Goal: Task Accomplishment & Management: Complete application form

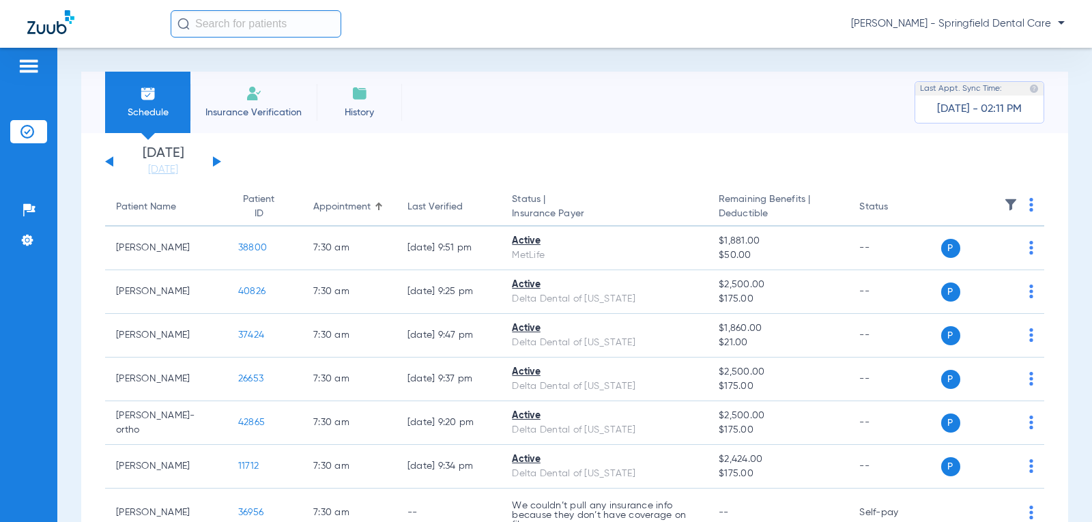
click at [248, 113] on span "Insurance Verification" at bounding box center [254, 113] width 106 height 14
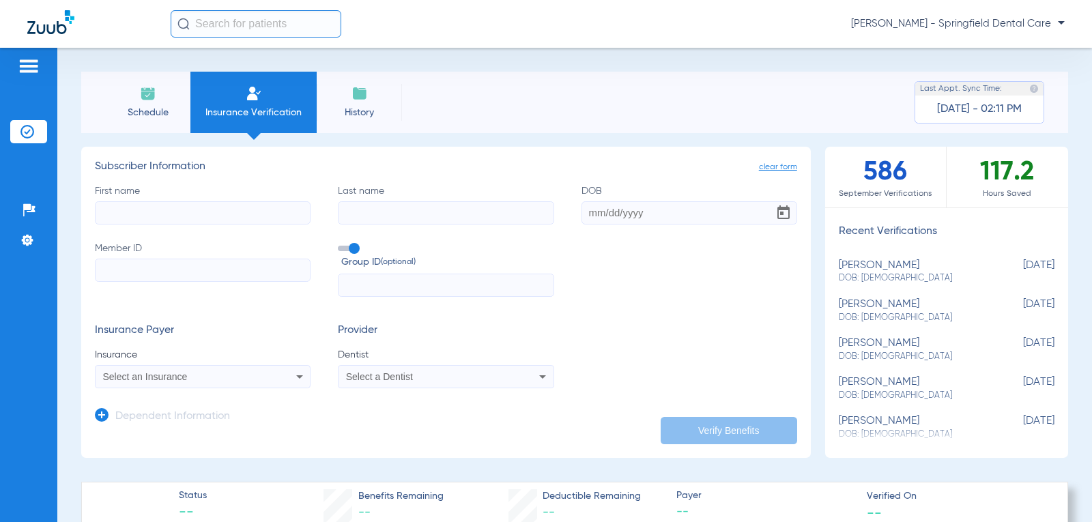
click at [136, 208] on input "First name" at bounding box center [203, 212] width 216 height 23
type input "Dieber"
type input "[PERSON_NAME]"
click at [588, 208] on input "DOB" at bounding box center [689, 212] width 216 height 23
type input "[DATE]"
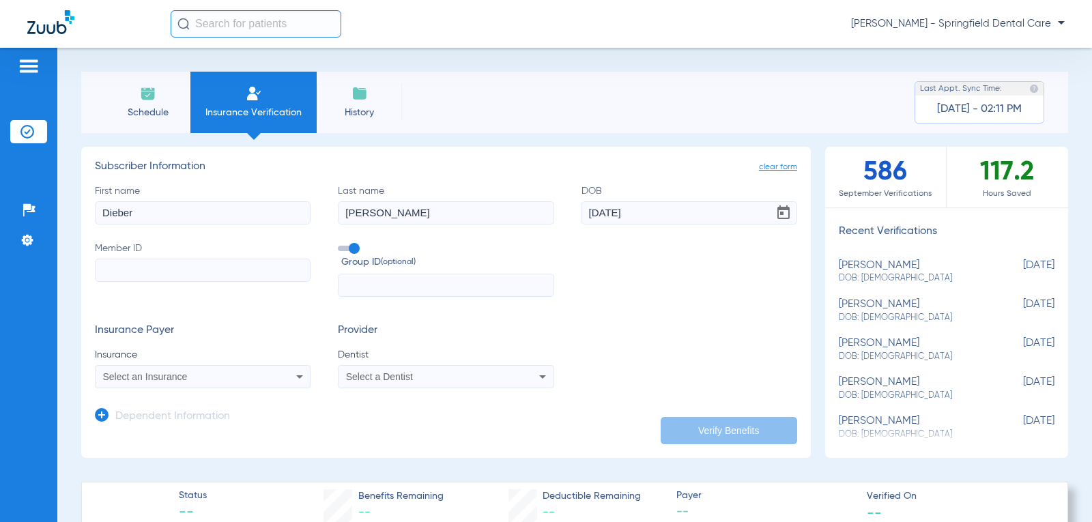
click at [102, 264] on input "Member ID" at bounding box center [203, 270] width 216 height 23
drag, startPoint x: 1083, startPoint y: 29, endPoint x: 202, endPoint y: 265, distance: 912.1
paste input "2029511458"
type input "2029511458"
click at [224, 380] on div "Select an Insurance" at bounding box center [183, 377] width 160 height 10
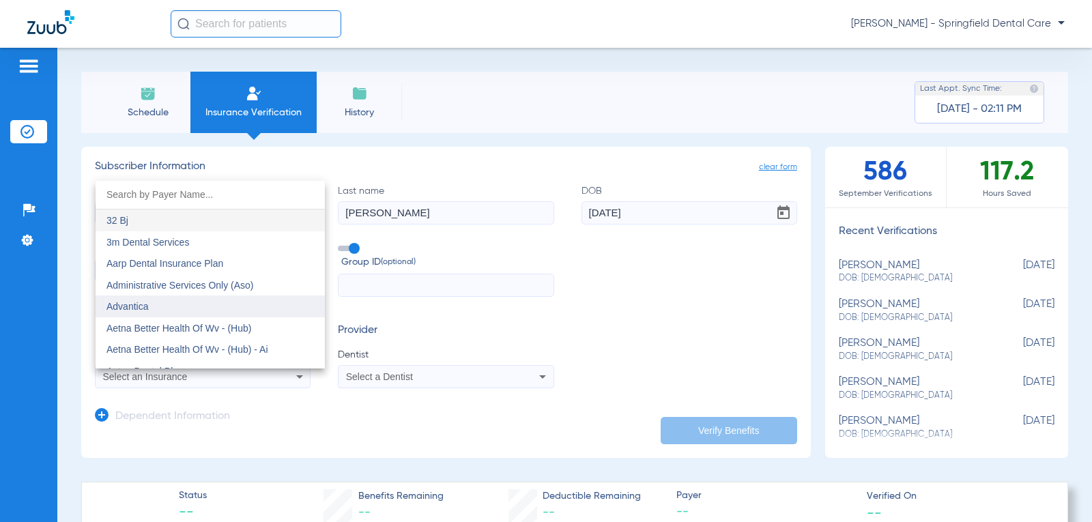
scroll to position [68, 0]
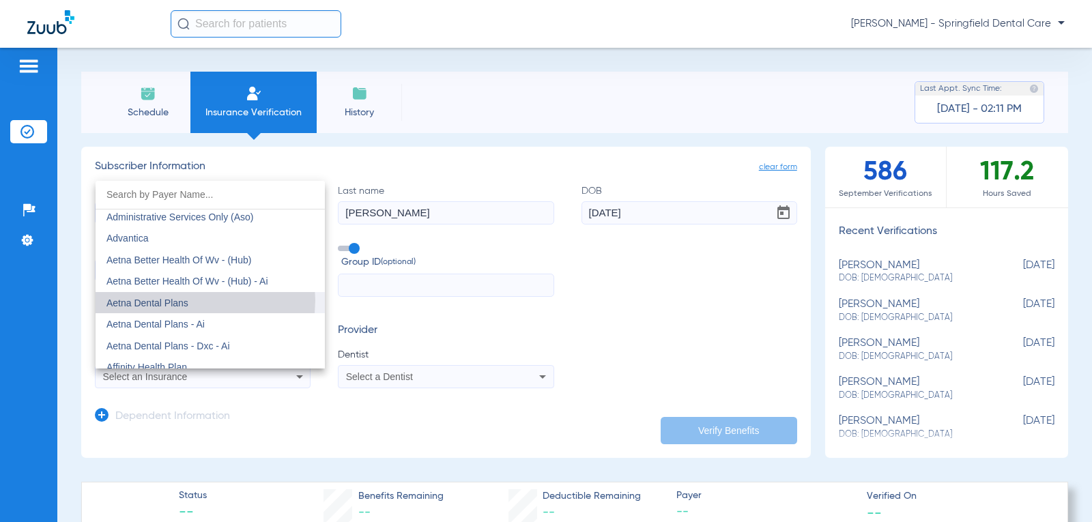
click at [190, 300] on mat-option "Aetna Dental Plans" at bounding box center [210, 303] width 229 height 22
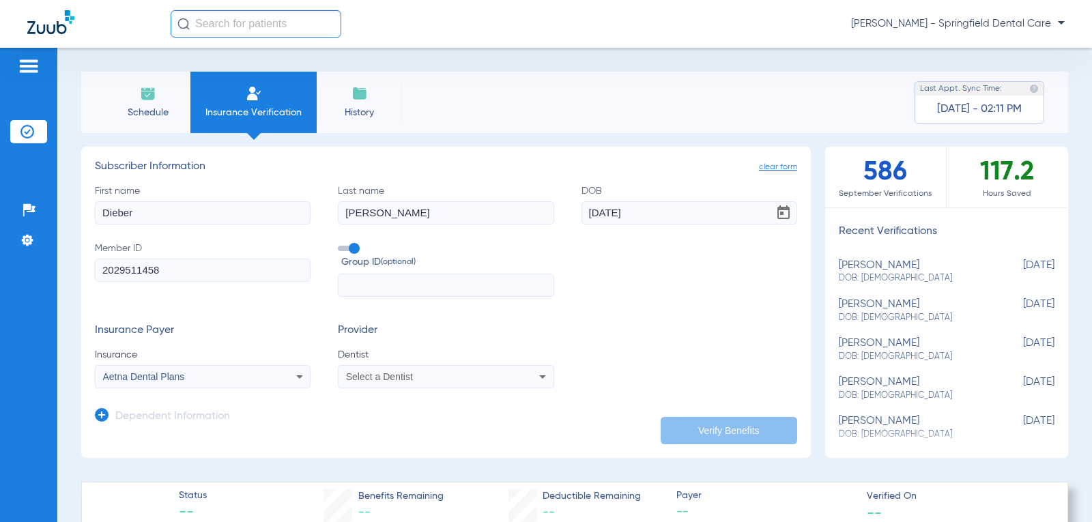
click at [376, 379] on span "Select a Dentist" at bounding box center [379, 376] width 67 height 11
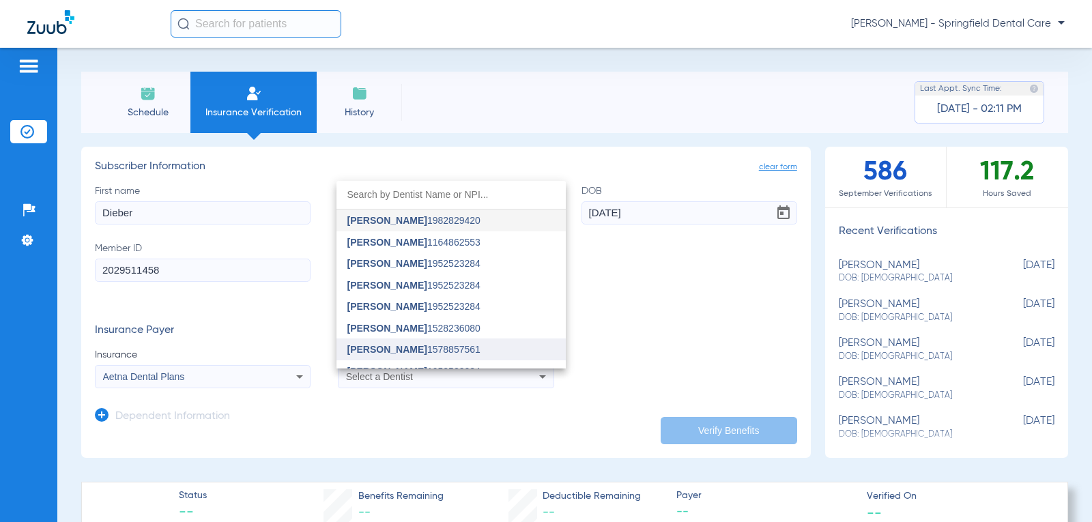
click at [393, 351] on span "[PERSON_NAME]" at bounding box center [387, 349] width 80 height 11
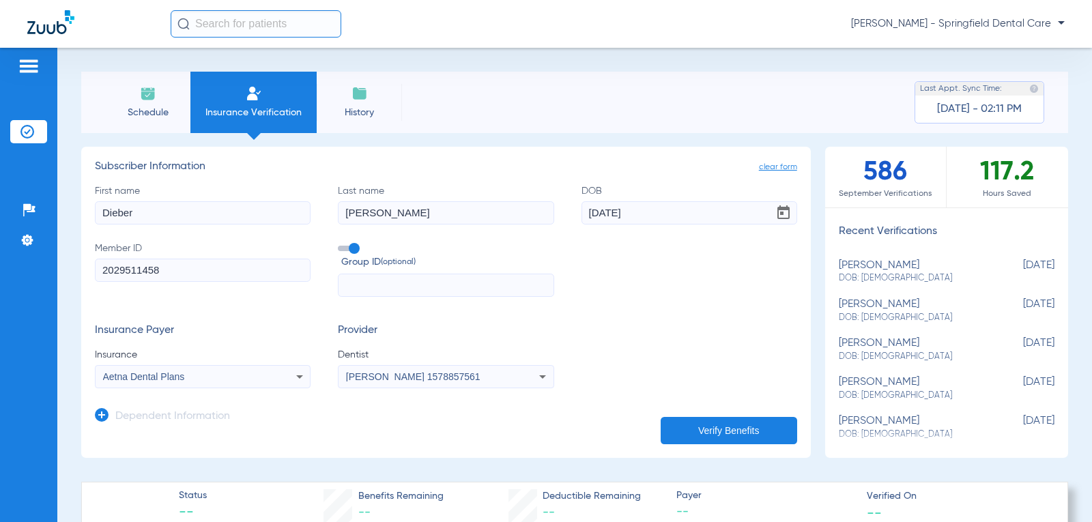
click at [726, 431] on button "Verify Benefits" at bounding box center [728, 430] width 136 height 27
drag, startPoint x: 567, startPoint y: 282, endPoint x: 261, endPoint y: 244, distance: 308.7
click at [558, 290] on div "First name Dieber Last name Gil Davila DOB 06/23/2005 Member ID 2029511458 Grou…" at bounding box center [446, 240] width 702 height 113
click at [126, 214] on input "Dieber" at bounding box center [203, 212] width 216 height 23
click at [119, 212] on input "Dieber" at bounding box center [203, 212] width 216 height 23
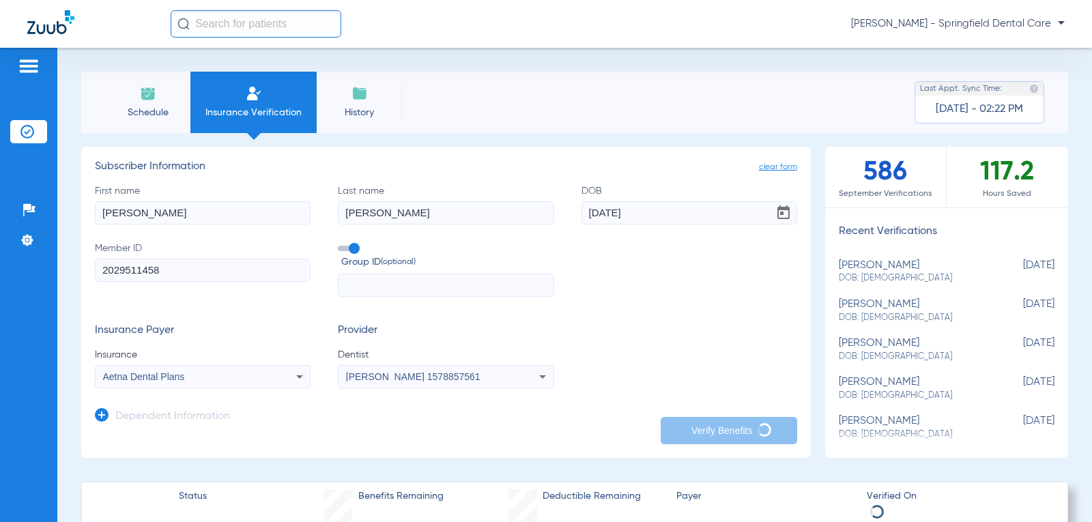
type input "[PERSON_NAME]"
click at [429, 217] on input "[PERSON_NAME]" at bounding box center [446, 212] width 216 height 23
click at [568, 409] on app-dependent-form "Dependent Information" at bounding box center [446, 411] width 702 height 46
click at [261, 109] on span "Insurance Verification" at bounding box center [254, 113] width 106 height 14
click at [360, 112] on span "History" at bounding box center [359, 113] width 65 height 14
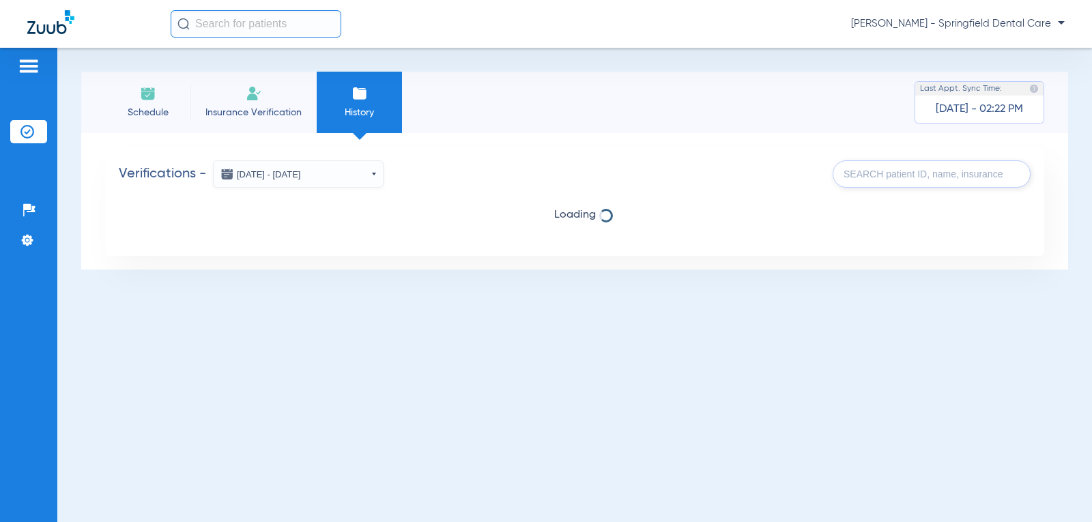
click at [246, 111] on span "Insurance Verification" at bounding box center [254, 113] width 106 height 14
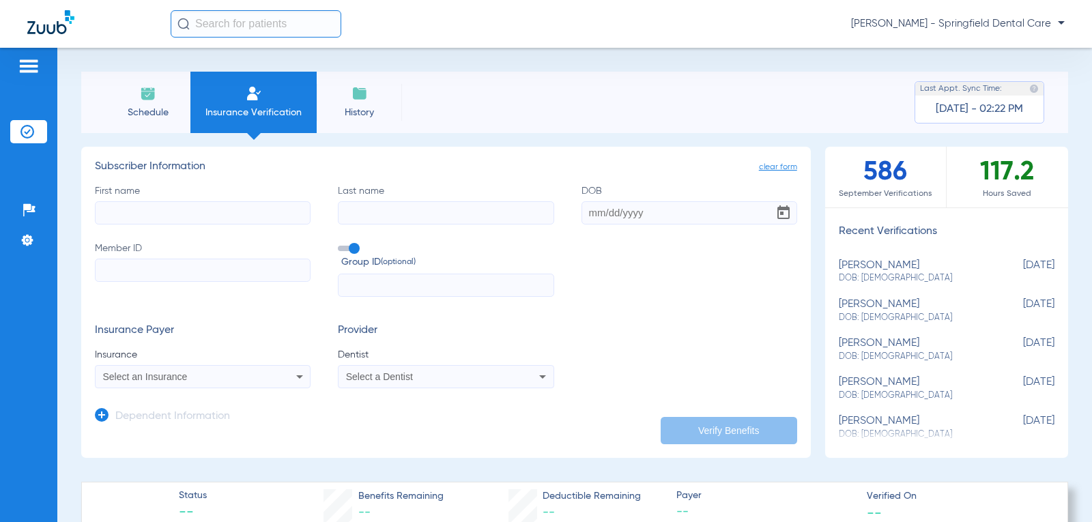
click at [110, 214] on input "First name" at bounding box center [203, 212] width 216 height 23
type input "[PERSON_NAME]"
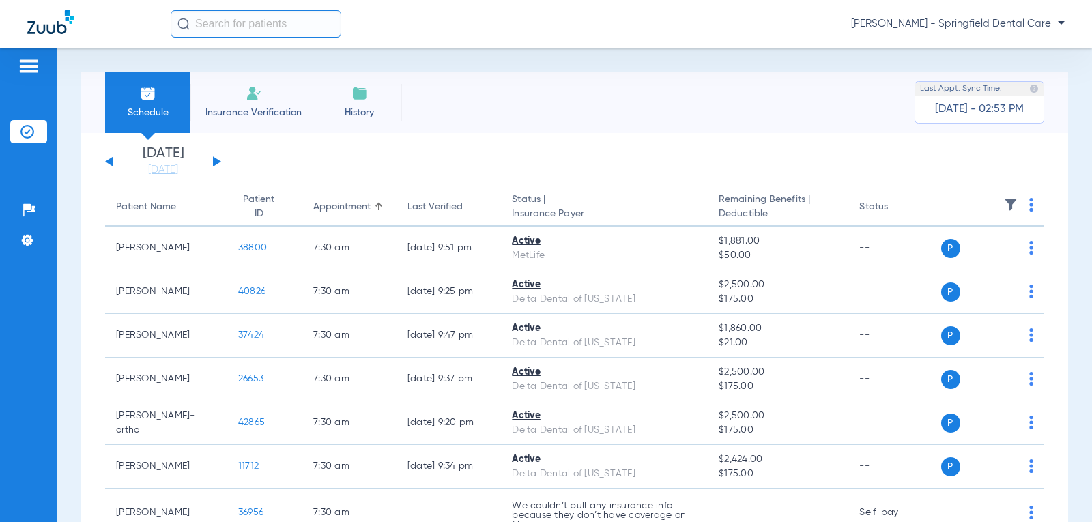
click at [247, 113] on span "Insurance Verification" at bounding box center [254, 113] width 106 height 14
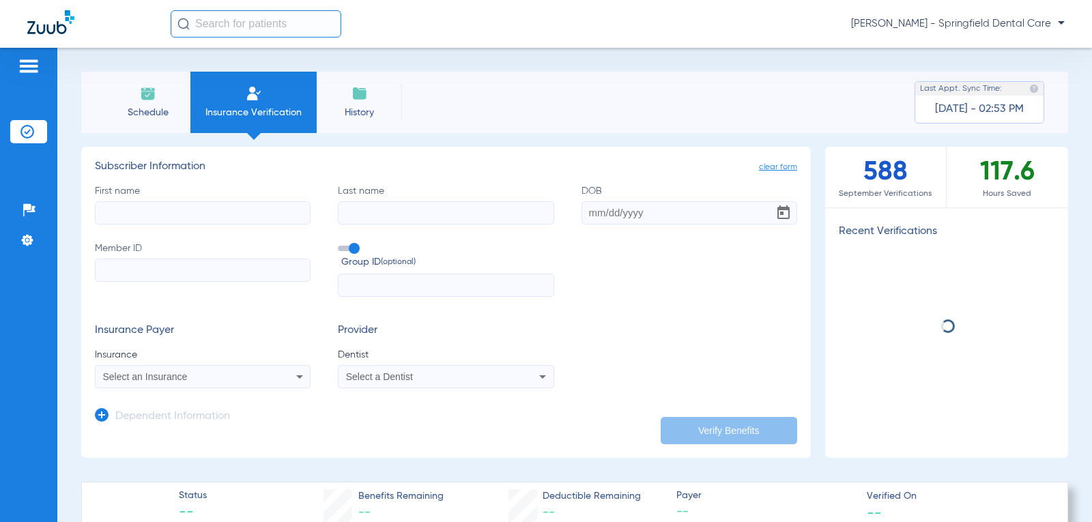
click at [233, 208] on input "First name" at bounding box center [203, 212] width 216 height 23
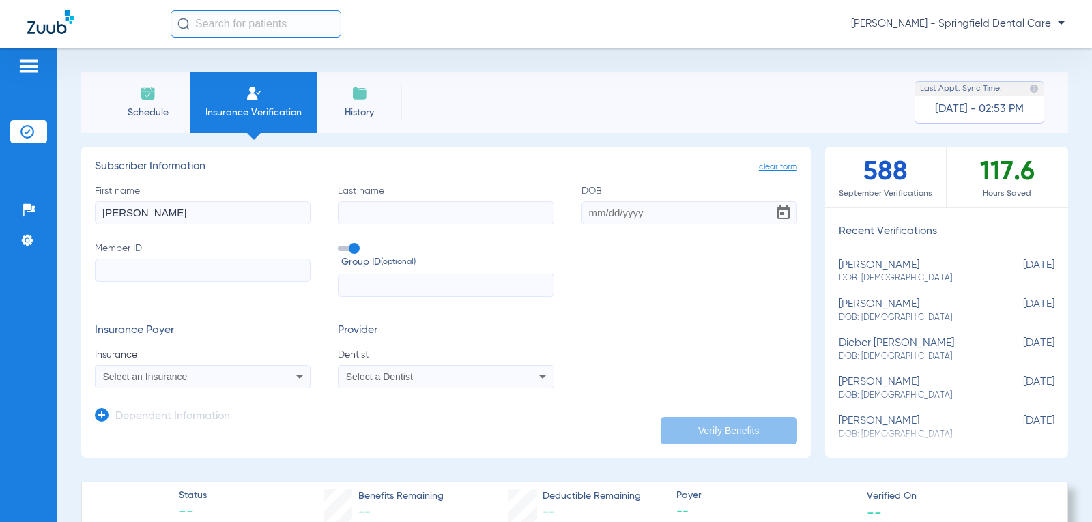
type input "[PERSON_NAME]"
click at [584, 214] on input "DOB" at bounding box center [689, 212] width 216 height 23
type input "[DATE]"
paste input "2029511458"
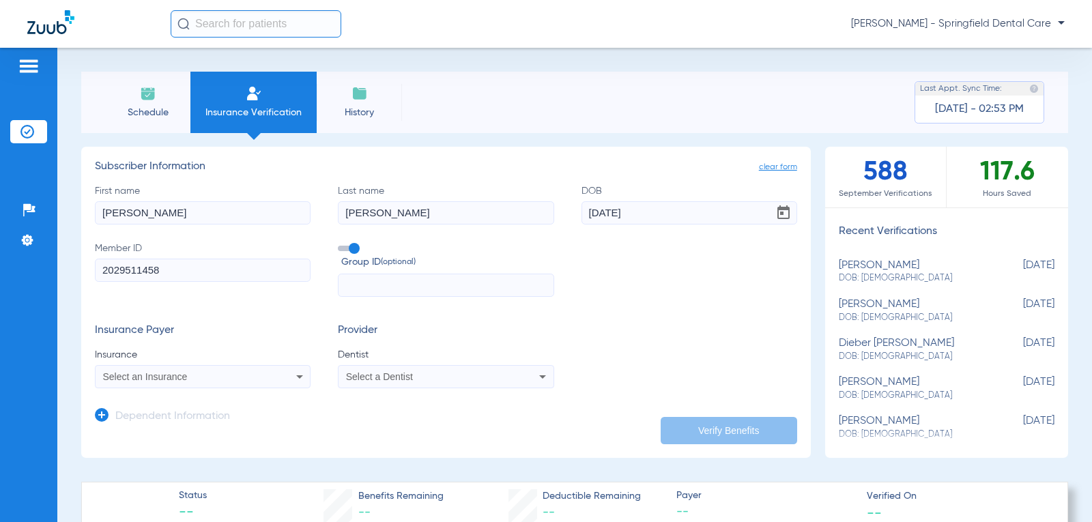
type input "2029511458"
click at [246, 380] on div "Select an Insurance" at bounding box center [183, 377] width 160 height 10
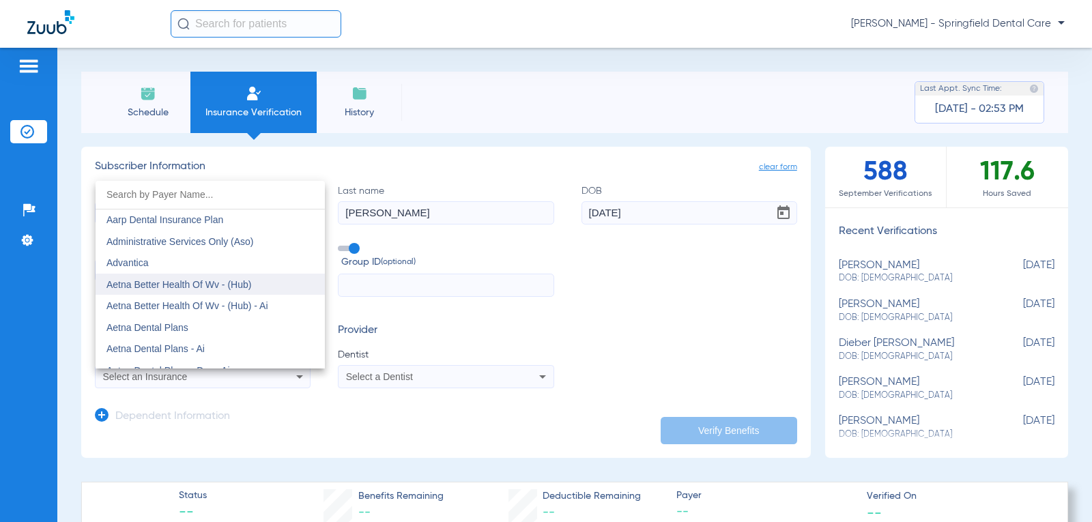
scroll to position [68, 0]
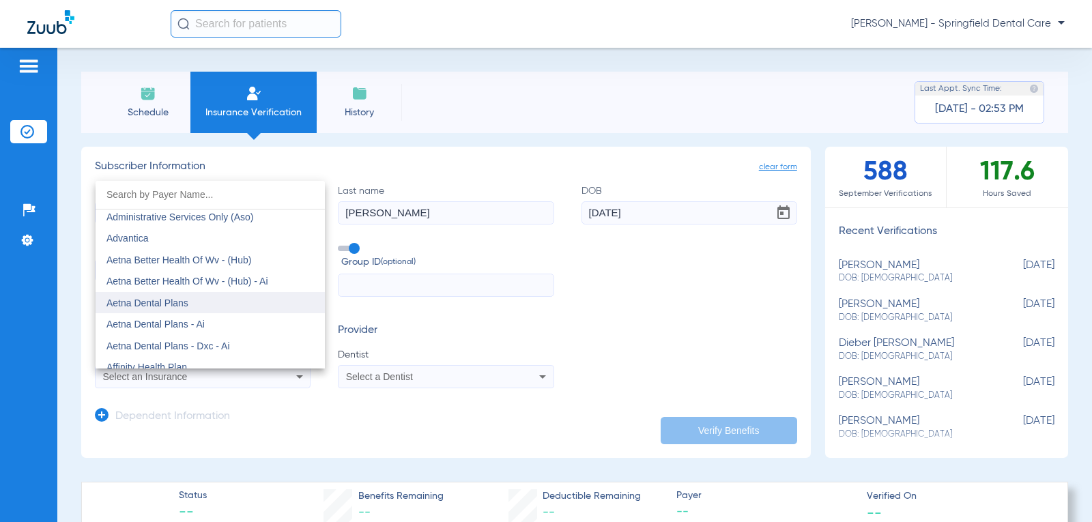
click at [212, 309] on mat-option "Aetna Dental Plans" at bounding box center [210, 303] width 229 height 22
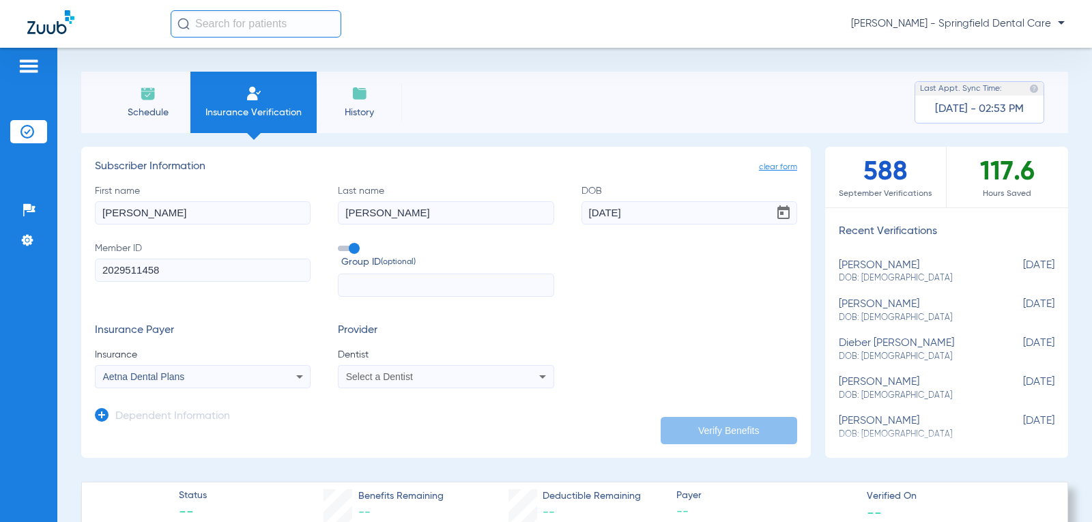
click at [453, 376] on div "Select a Dentist" at bounding box center [426, 377] width 160 height 10
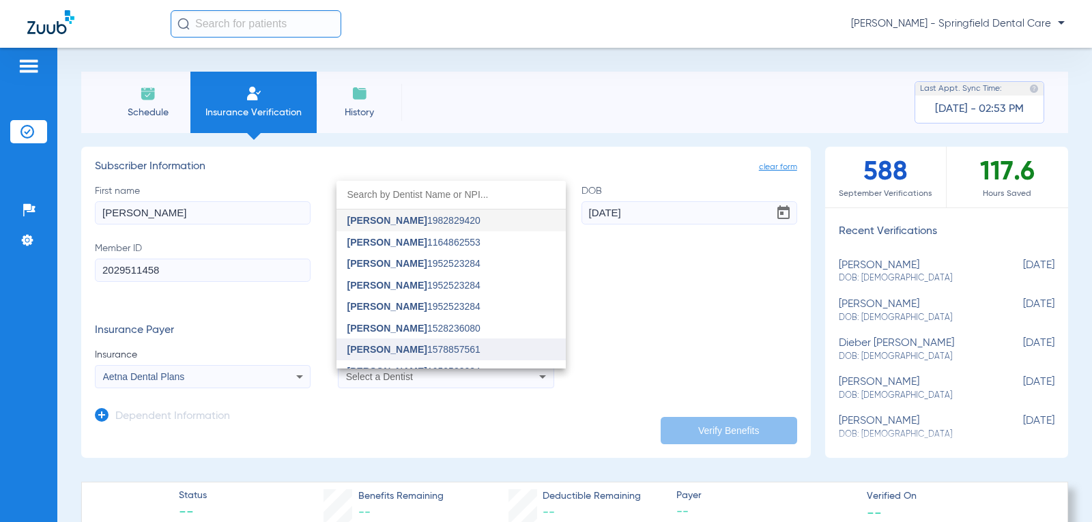
click at [469, 351] on mat-option "[PERSON_NAME] 1578857561" at bounding box center [450, 349] width 229 height 22
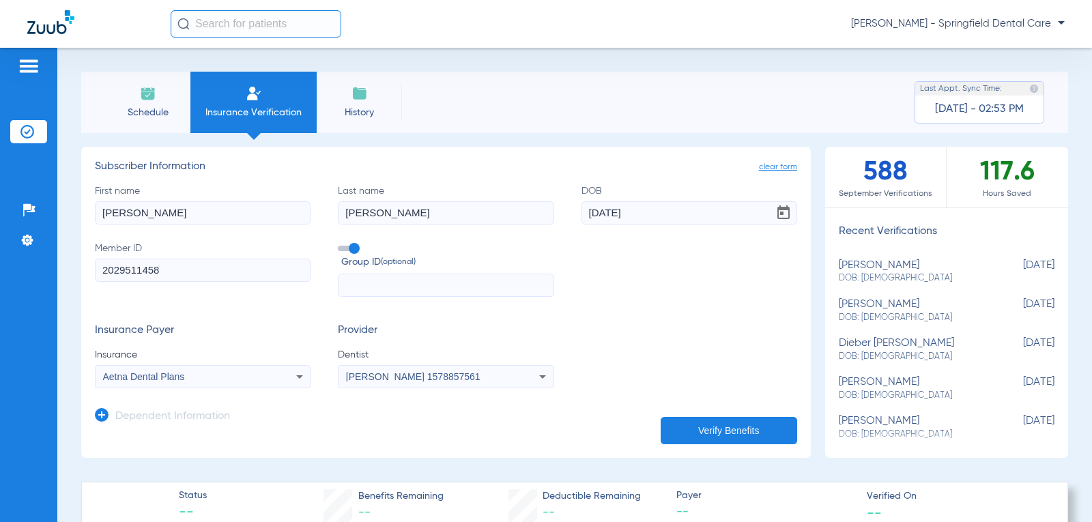
click at [734, 429] on button "Verify Benefits" at bounding box center [728, 430] width 136 height 27
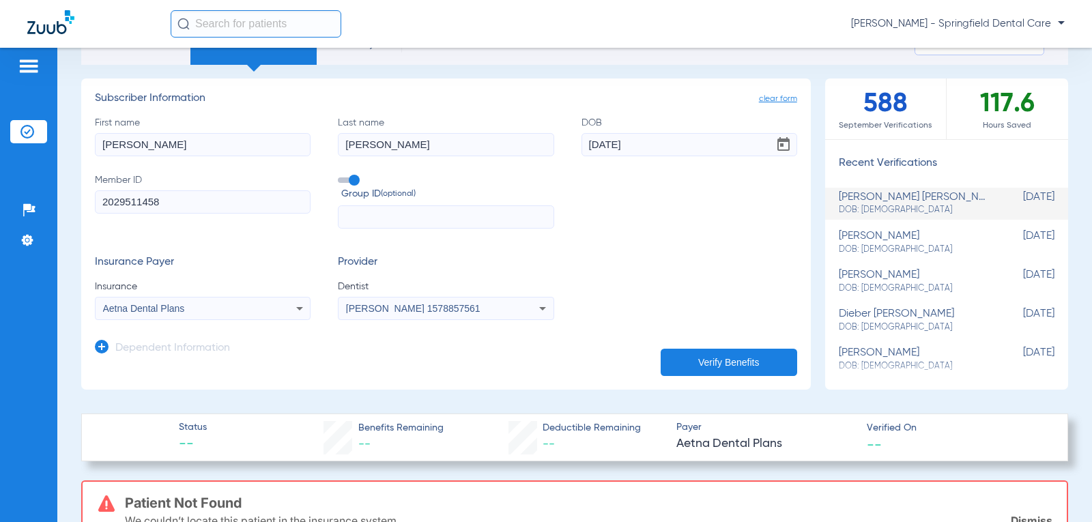
click at [282, 300] on div "Aetna Dental Plans" at bounding box center [203, 308] width 214 height 16
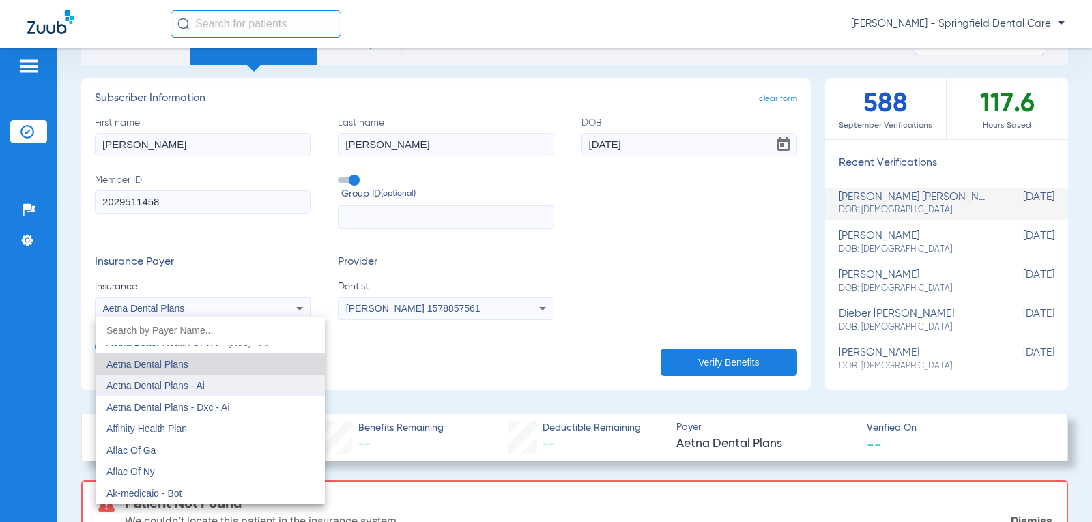
scroll to position [136, 0]
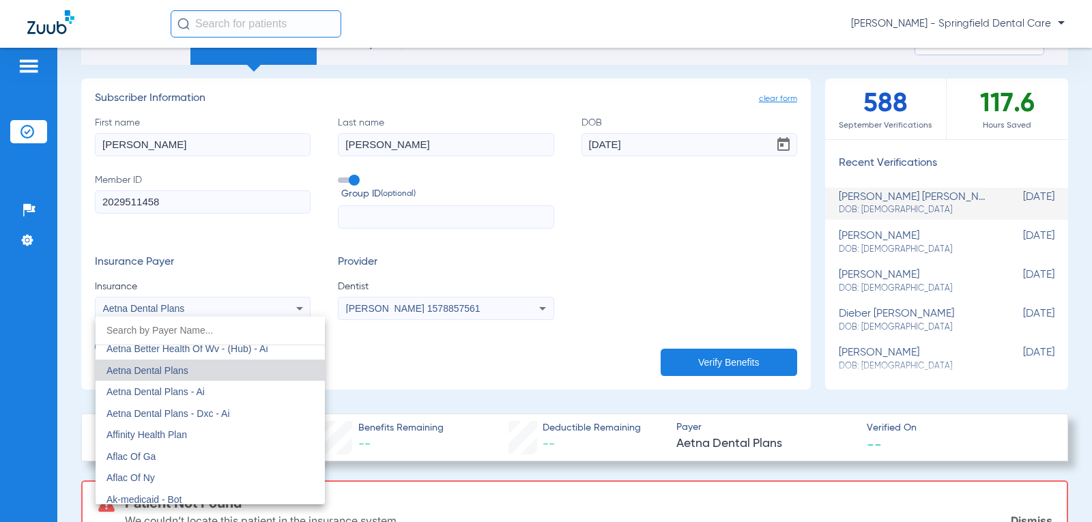
click at [572, 145] on div at bounding box center [546, 261] width 1092 height 522
